Goal: Find specific page/section: Find specific page/section

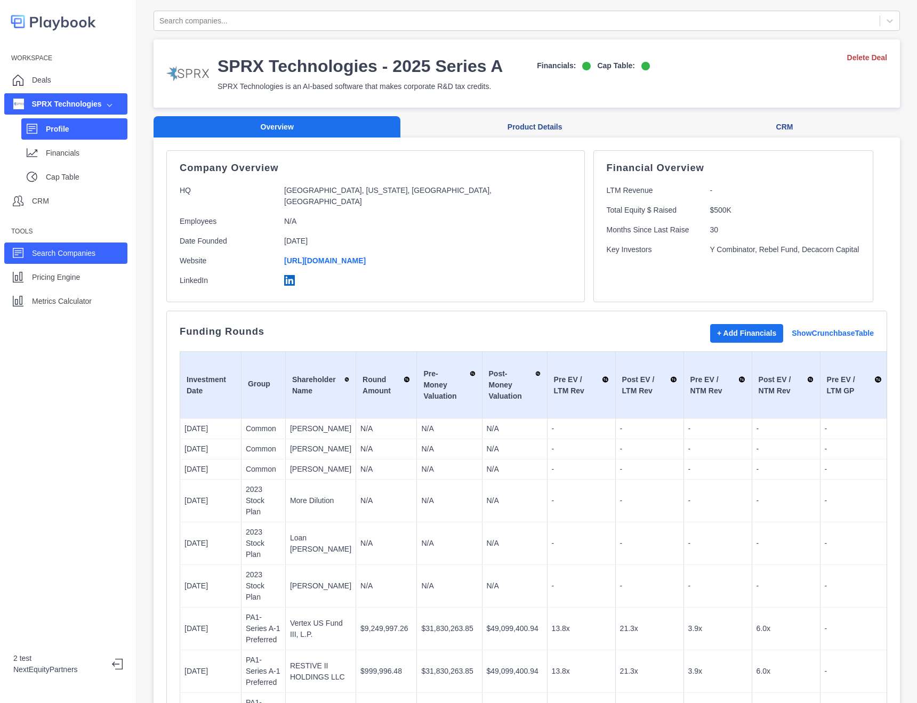
click at [93, 243] on div "Search Companies" at bounding box center [65, 253] width 123 height 21
